Goal: Find specific page/section

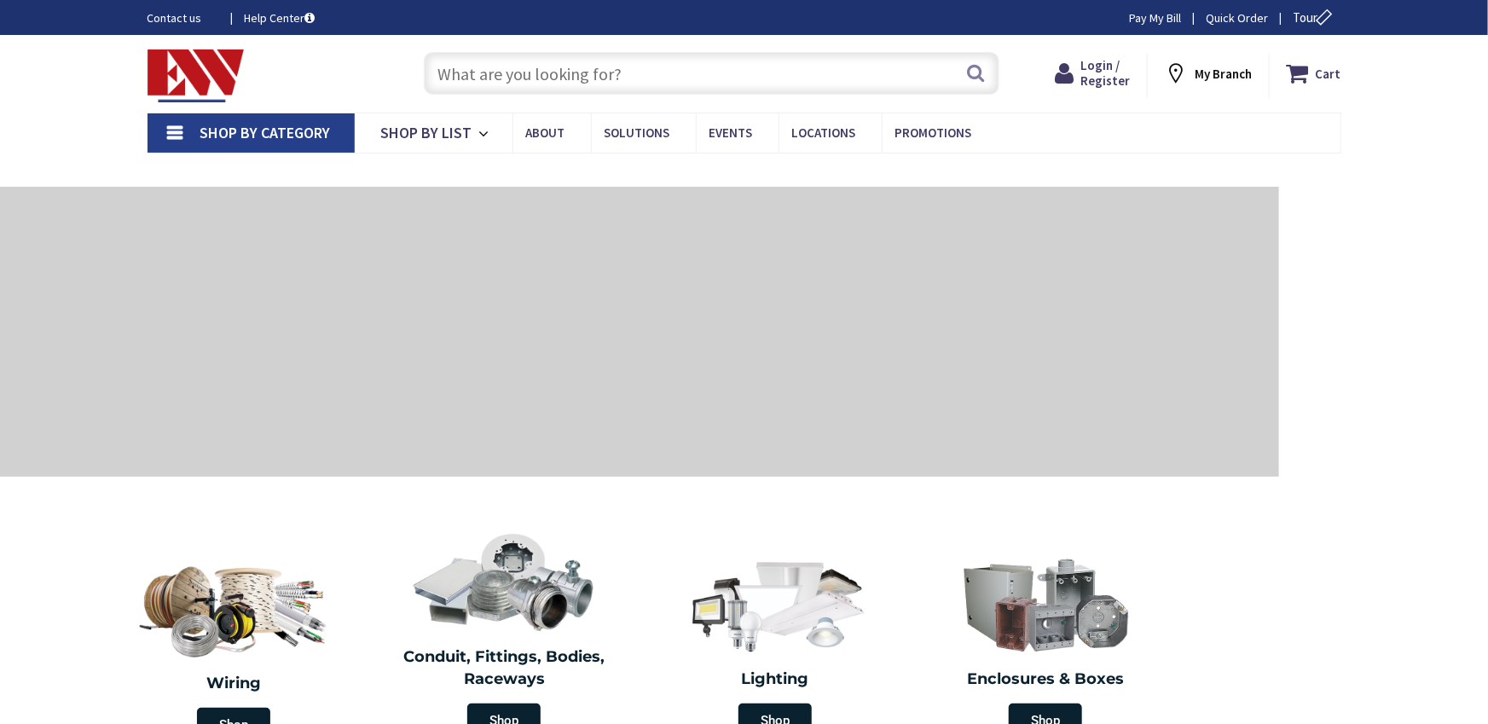
click at [602, 61] on input "text" at bounding box center [712, 73] width 576 height 43
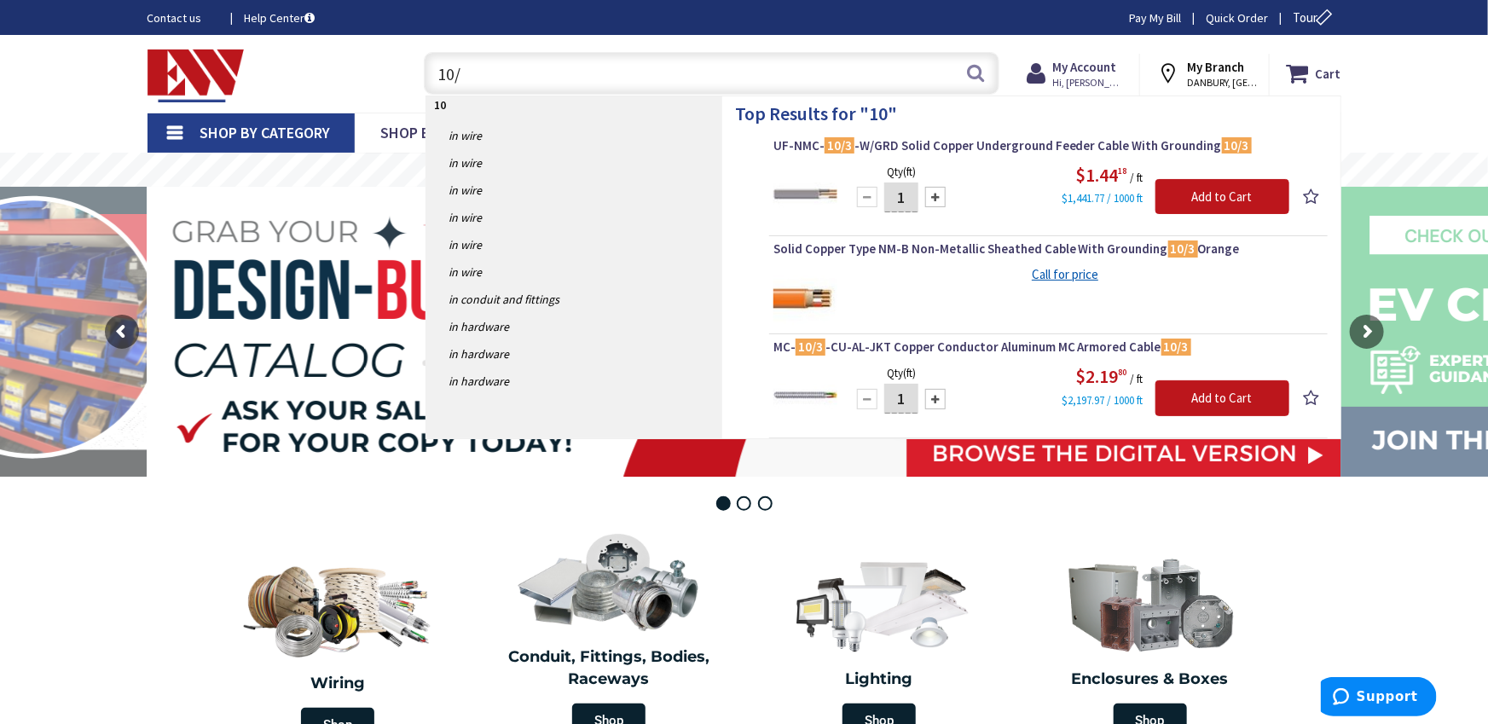
type input "10/3"
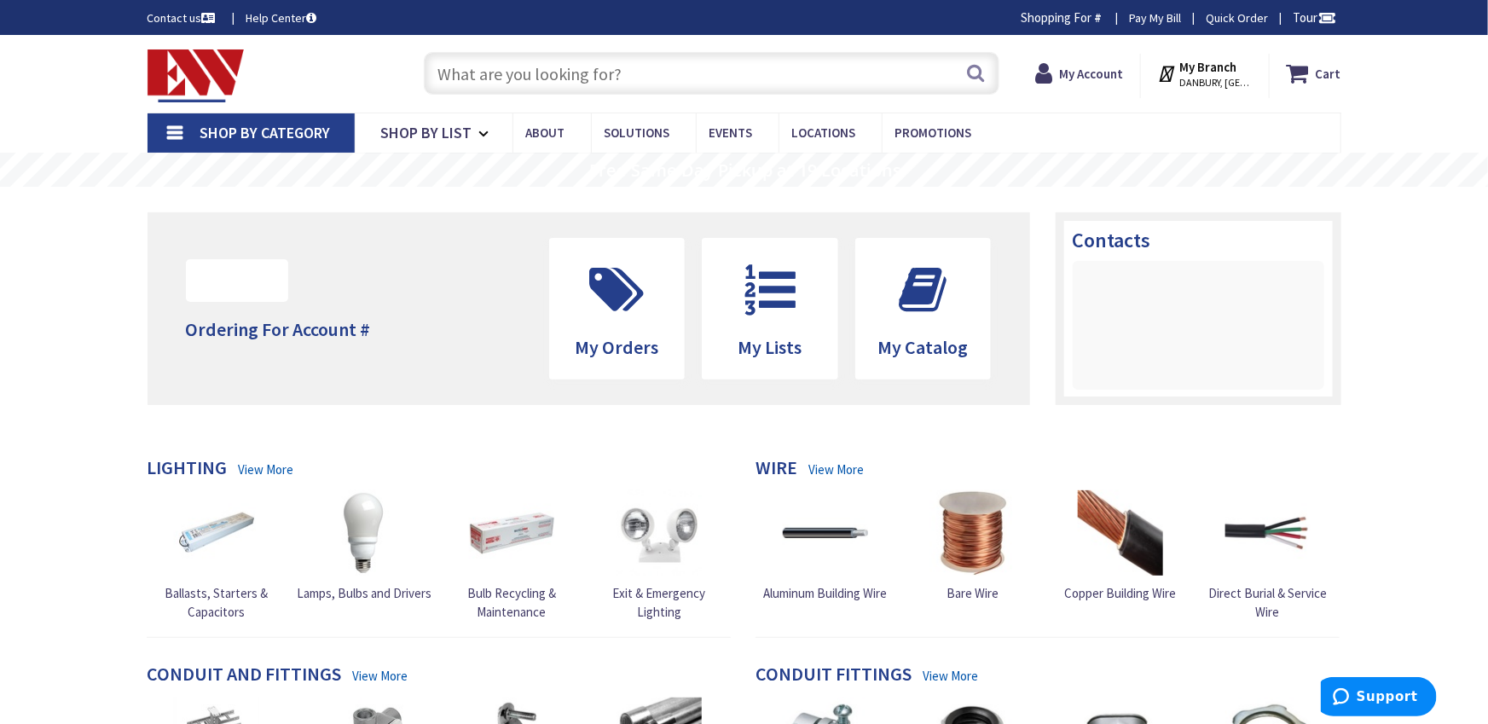
click at [820, 70] on input "text" at bounding box center [712, 73] width 576 height 43
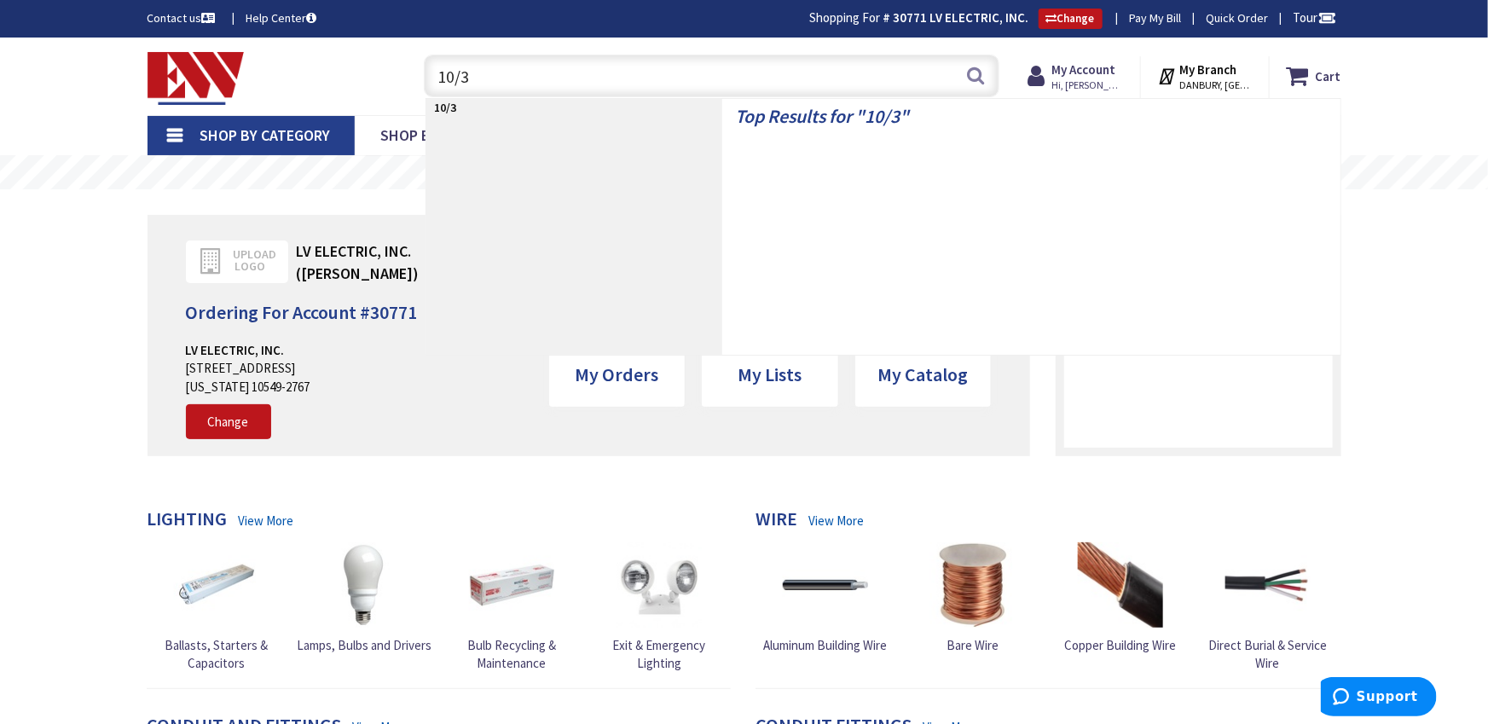
type input "10/3"
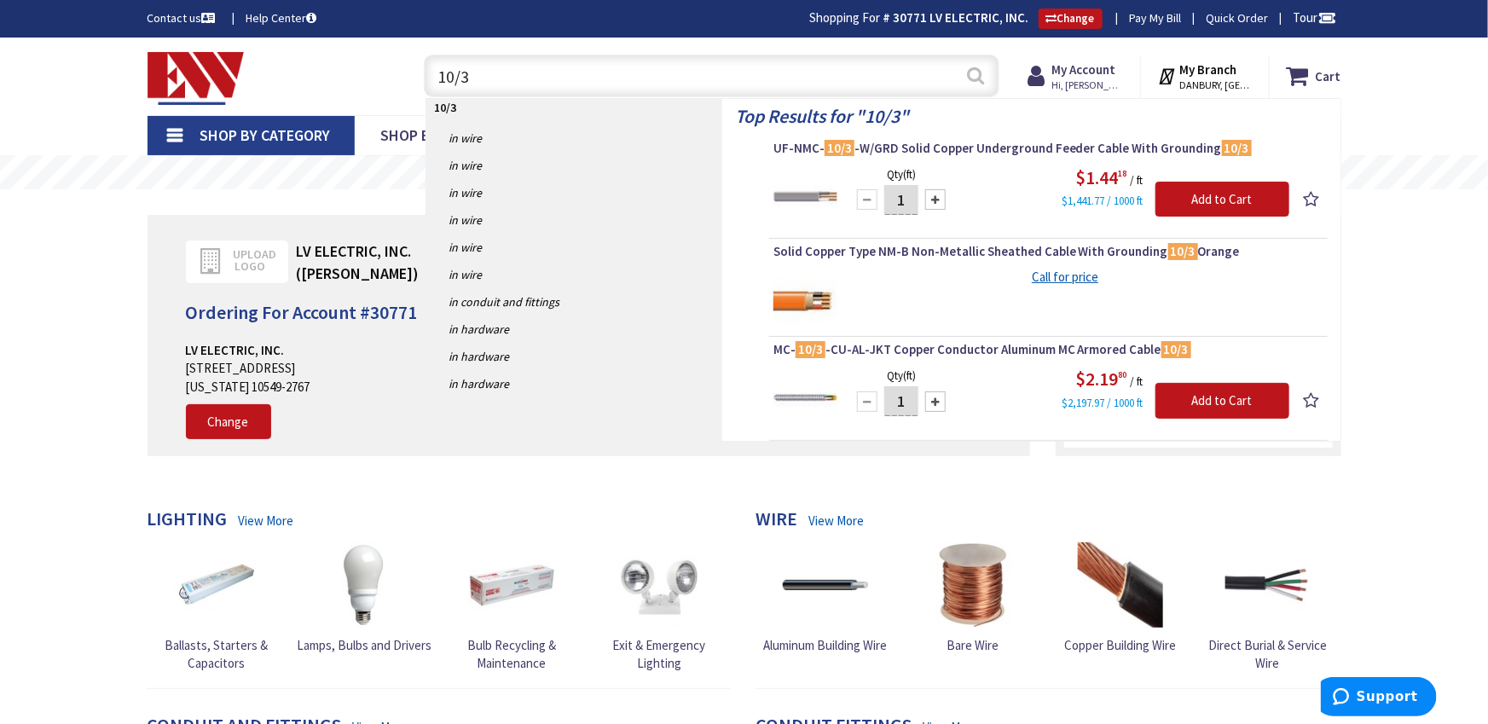
click at [967, 73] on button "Search" at bounding box center [976, 75] width 22 height 38
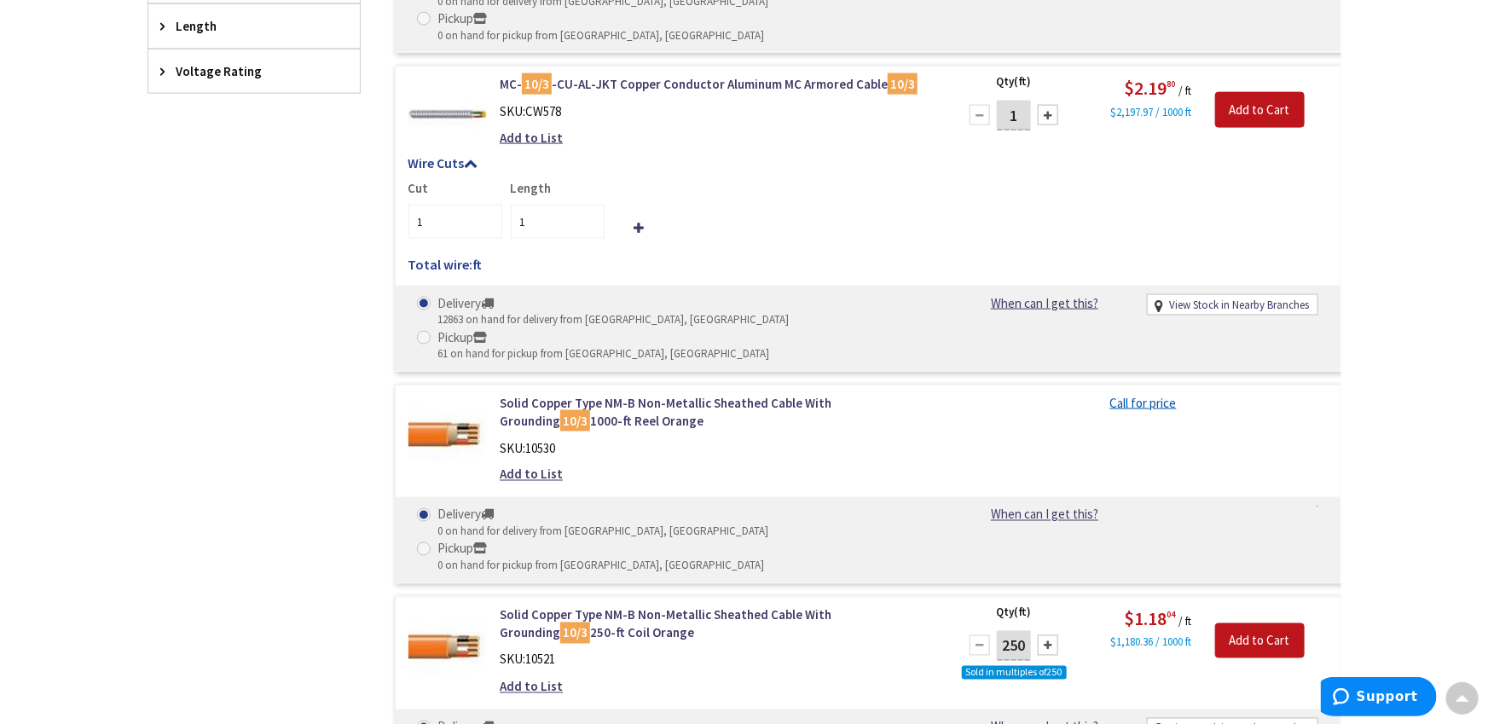
scroll to position [1173, 0]
